Goal: Book appointment/travel/reservation

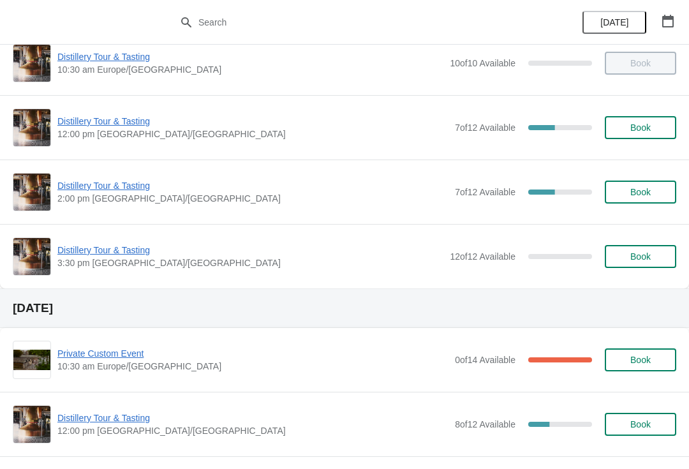
scroll to position [86, 0]
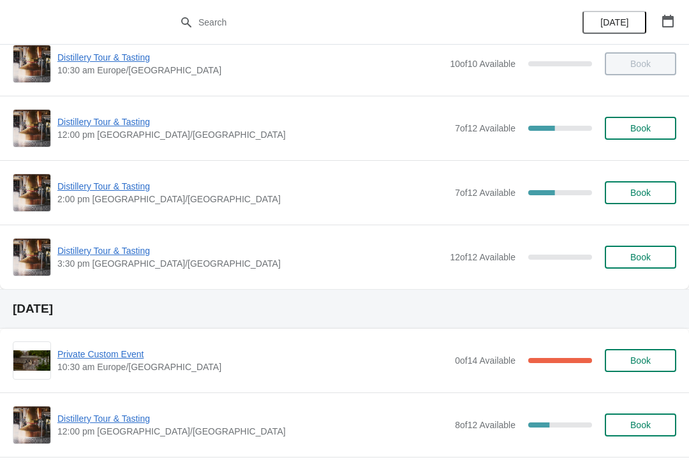
click at [638, 191] on span "Book" at bounding box center [641, 193] width 20 height 10
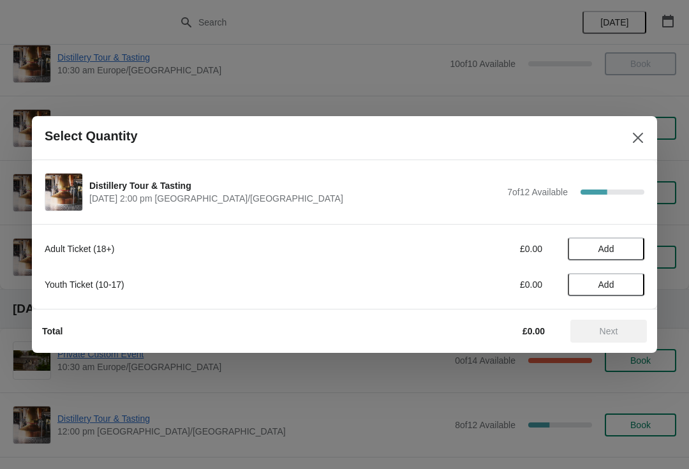
click at [614, 239] on button "Add" at bounding box center [606, 248] width 77 height 23
click at [633, 244] on icon at bounding box center [628, 249] width 13 height 13
click at [633, 243] on icon at bounding box center [628, 249] width 13 height 13
click at [613, 333] on span "Next" at bounding box center [609, 331] width 19 height 10
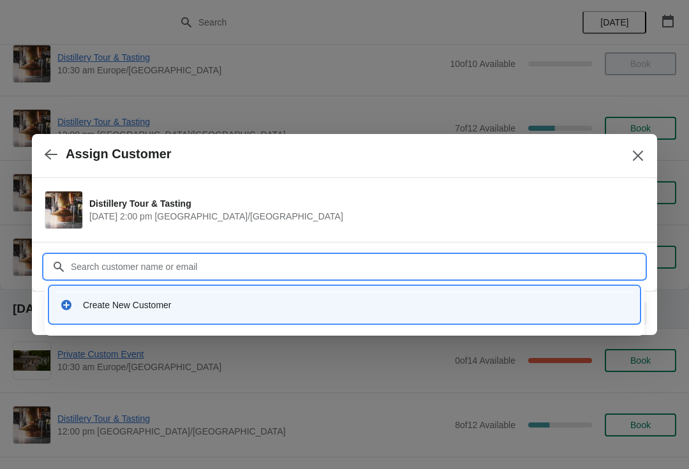
click at [171, 297] on div "Create New Customer" at bounding box center [345, 305] width 580 height 26
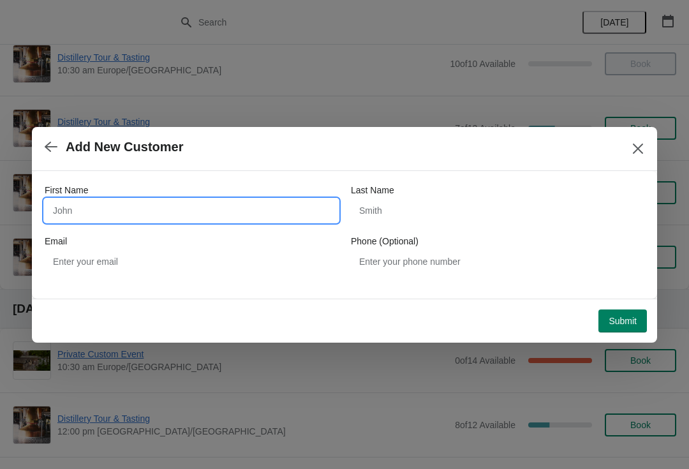
click at [142, 209] on input "First Name" at bounding box center [192, 210] width 294 height 23
click at [216, 204] on input "First Name" at bounding box center [192, 210] width 294 height 23
type input "Ugur"
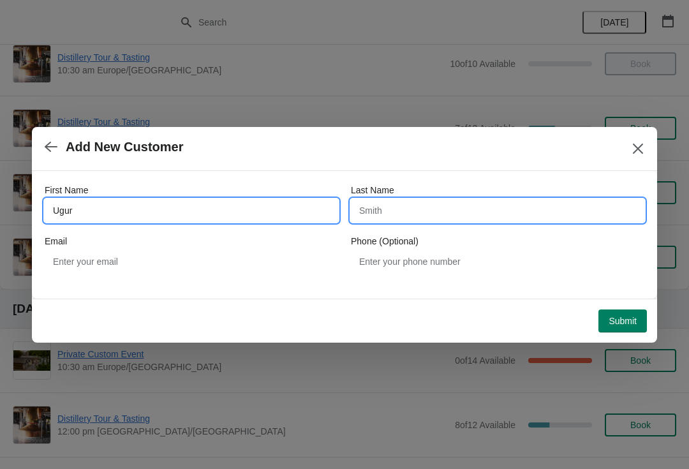
click at [431, 207] on input "Last Name" at bounding box center [498, 210] width 294 height 23
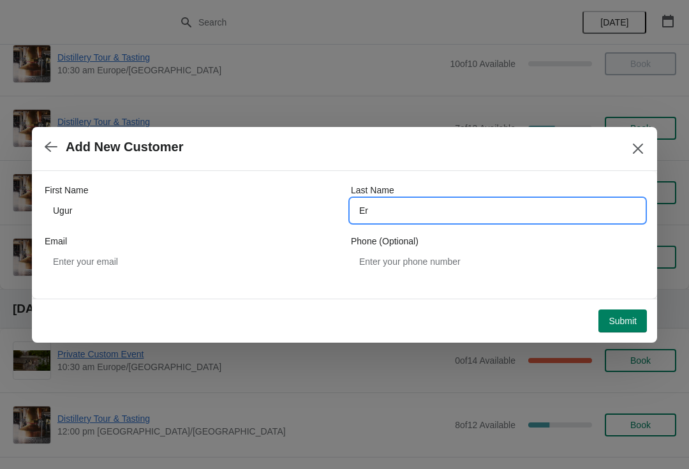
type input "Er"
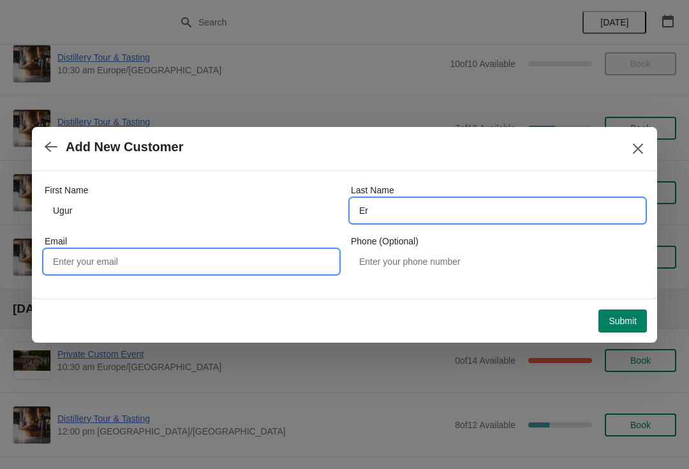
click at [266, 250] on input "Email" at bounding box center [192, 261] width 294 height 23
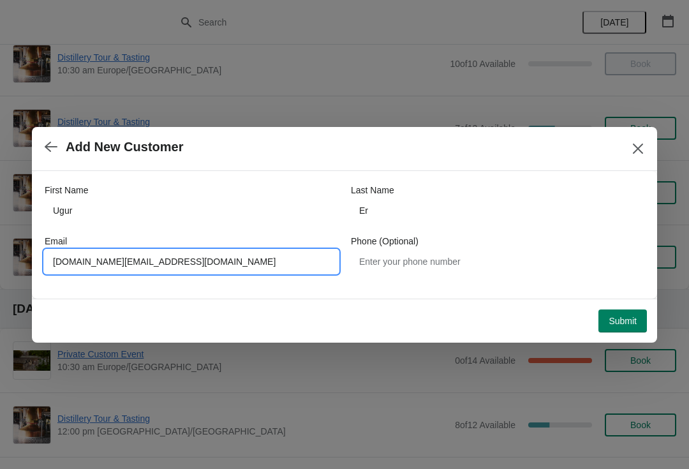
type input "[DOMAIN_NAME][EMAIL_ADDRESS][DOMAIN_NAME]"
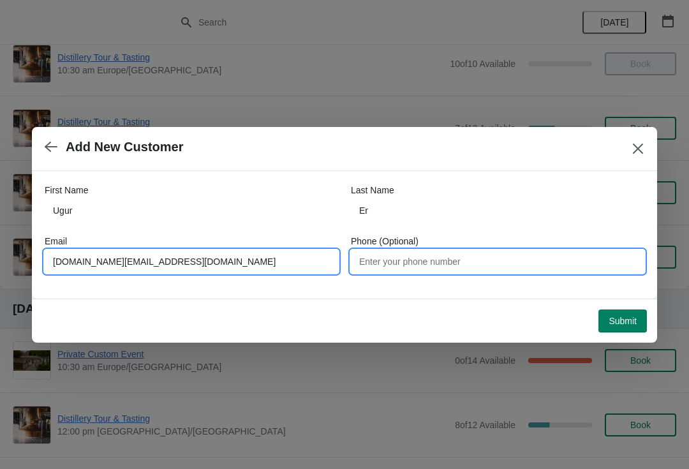
click at [449, 261] on input "Phone (Optional)" at bounding box center [498, 261] width 294 height 23
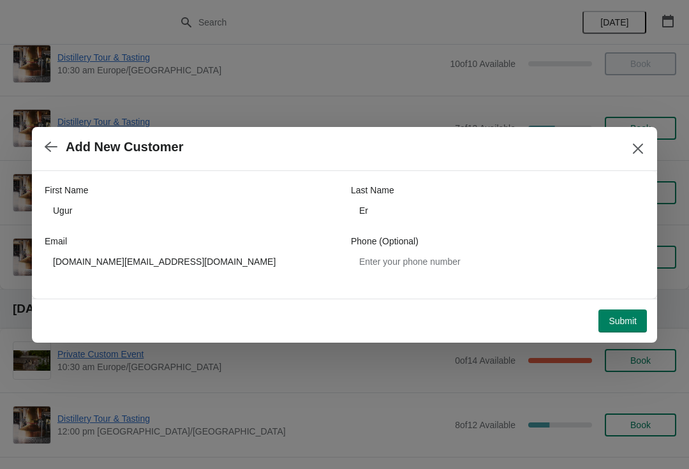
click at [604, 324] on button "Submit" at bounding box center [623, 321] width 49 height 23
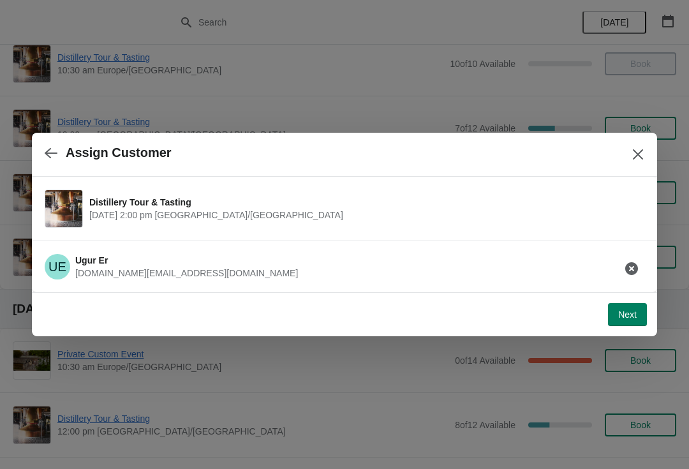
click at [628, 318] on span "Next" at bounding box center [627, 315] width 19 height 10
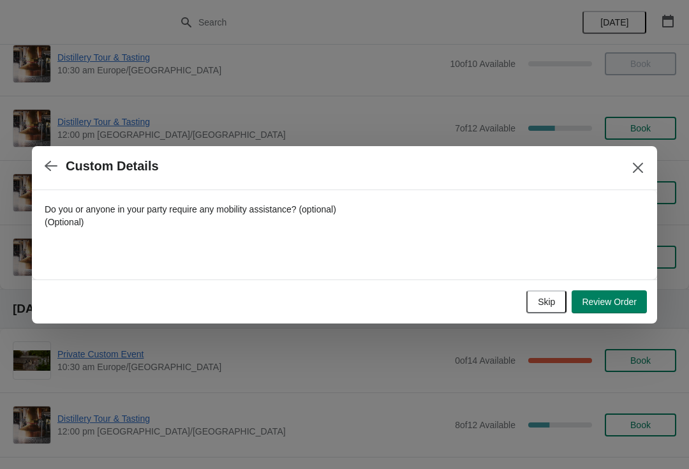
click at [534, 301] on button "Skip" at bounding box center [547, 301] width 40 height 23
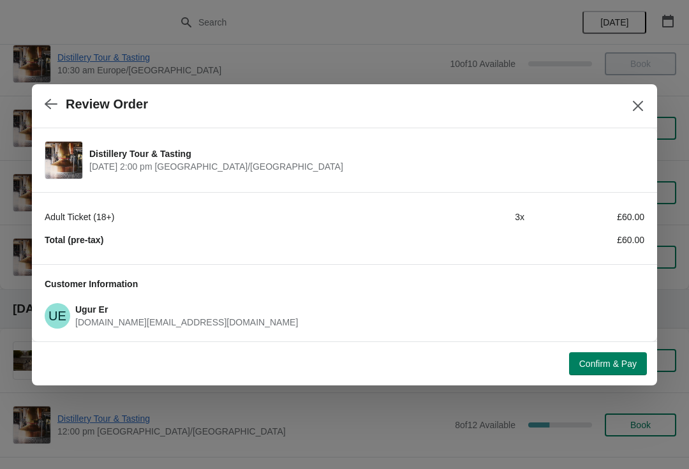
click at [616, 367] on span "Confirm & Pay" at bounding box center [608, 364] width 57 height 10
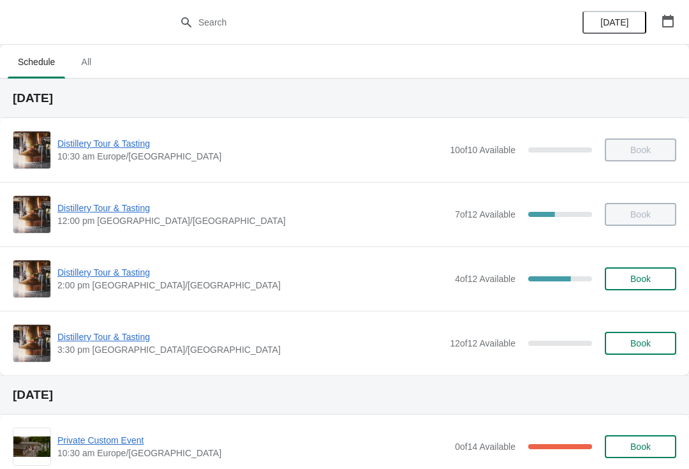
click at [119, 273] on span "Distillery Tour & Tasting" at bounding box center [252, 272] width 391 height 13
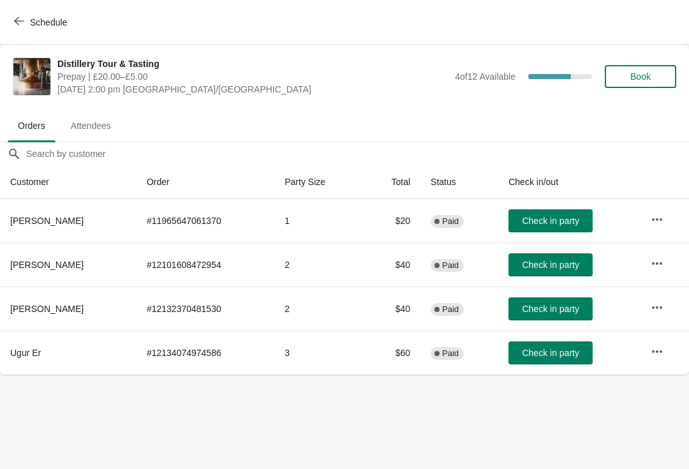
click at [550, 359] on button "Check in party" at bounding box center [551, 352] width 84 height 23
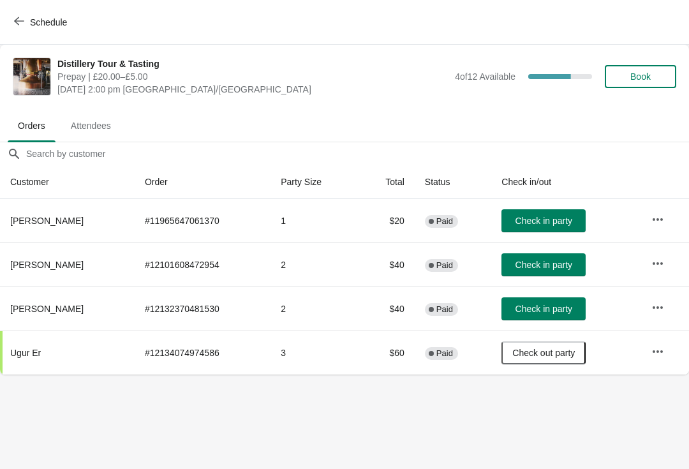
click at [22, 15] on button "Schedule" at bounding box center [41, 22] width 71 height 23
